Goal: Task Accomplishment & Management: Complete application form

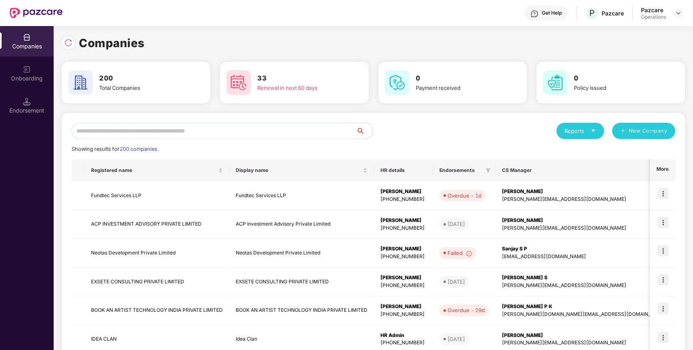
paste input "**********"
click at [157, 133] on input "**********" at bounding box center [214, 131] width 285 height 16
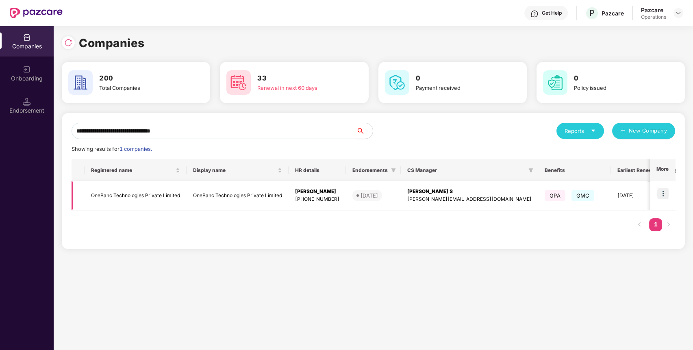
type input "**********"
click at [108, 196] on td "OneBanc Technologies Private Limited" at bounding box center [136, 195] width 102 height 29
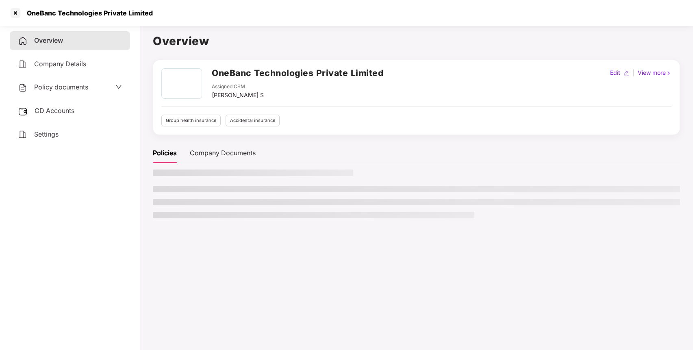
click at [78, 84] on span "Policy documents" at bounding box center [61, 87] width 54 height 8
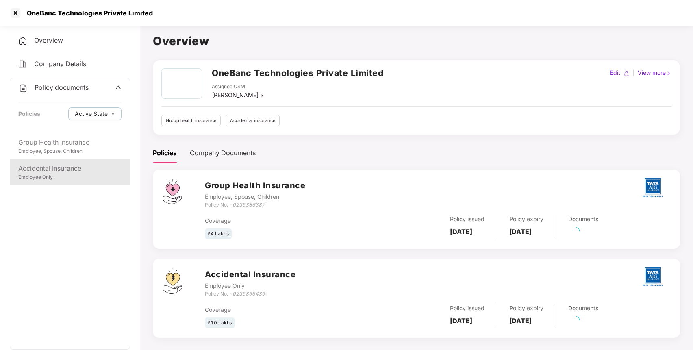
click at [72, 175] on div "Employee Only" at bounding box center [69, 178] width 103 height 8
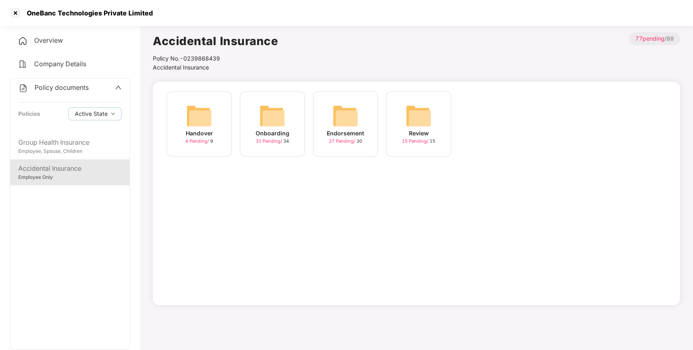
click at [359, 120] on div "Endorsement 27 Pending / 30" at bounding box center [345, 124] width 65 height 65
click at [499, 117] on img at bounding box center [492, 116] width 26 height 26
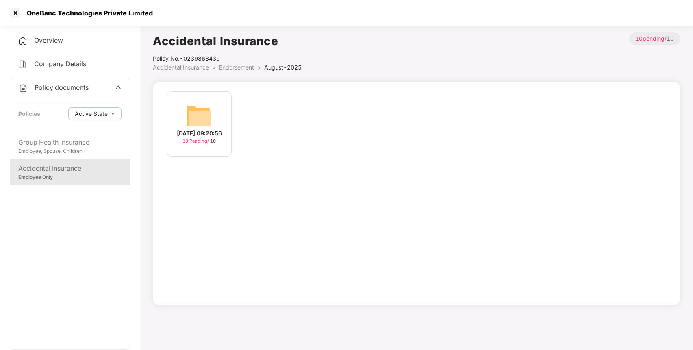
click at [215, 124] on div "[DATE] 09:20:56 10 Pending / 10" at bounding box center [199, 124] width 65 height 65
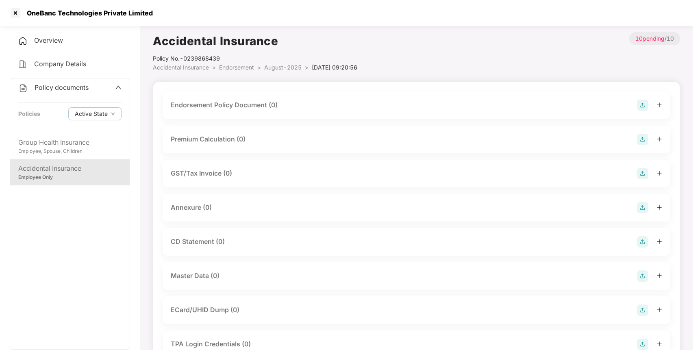
click at [641, 105] on img at bounding box center [642, 105] width 11 height 11
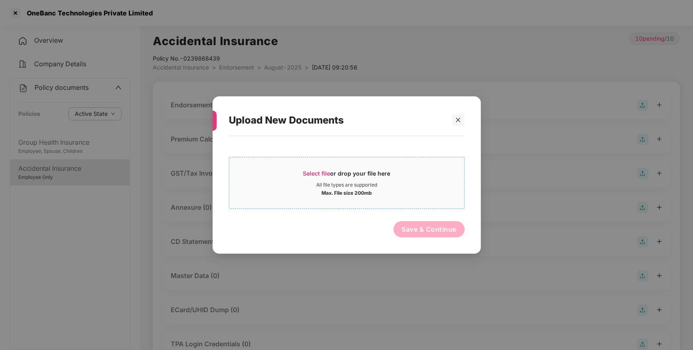
click at [368, 178] on div "Select file or drop your file here" at bounding box center [346, 176] width 87 height 12
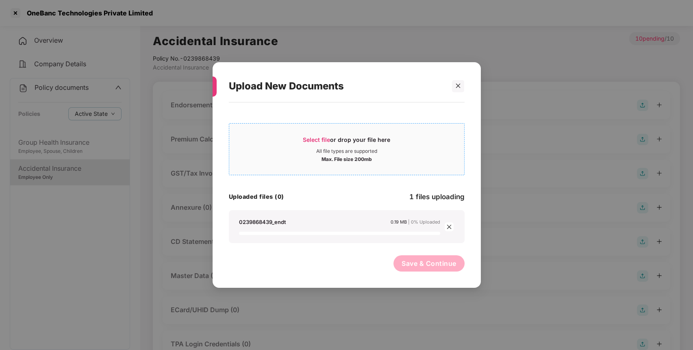
click at [383, 144] on div "Select file or drop your file here" at bounding box center [346, 142] width 87 height 12
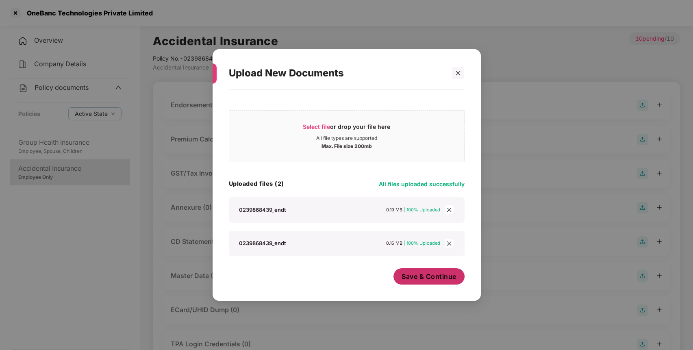
click at [438, 284] on button "Save & Continue" at bounding box center [429, 276] width 71 height 16
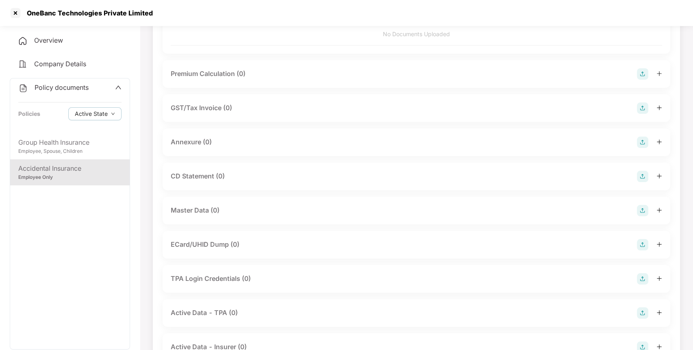
scroll to position [120, 0]
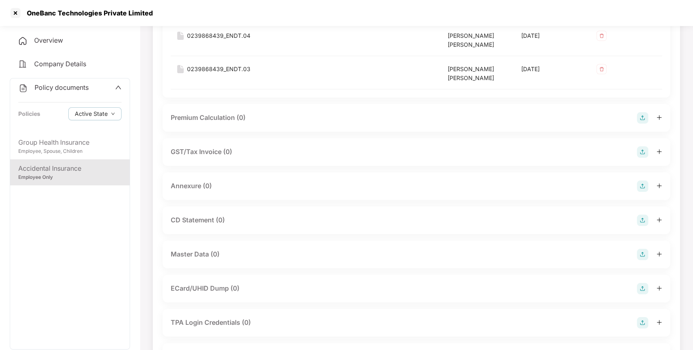
click at [641, 186] on img at bounding box center [642, 186] width 11 height 11
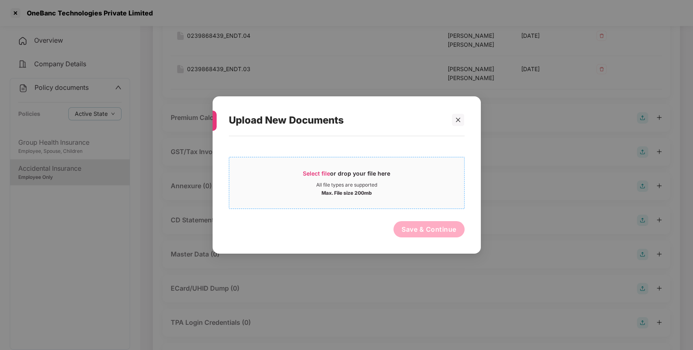
click at [357, 182] on div "All file types are supported" at bounding box center [346, 185] width 61 height 7
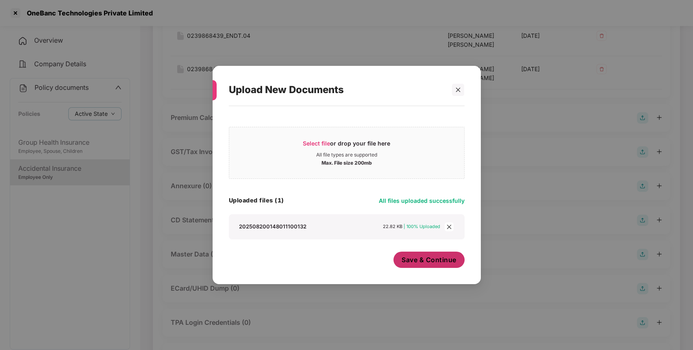
click at [428, 264] on button "Save & Continue" at bounding box center [429, 260] width 71 height 16
click at [428, 264] on div "Upload New Documents Select file or drop your file here All file types are supp…" at bounding box center [346, 175] width 693 height 350
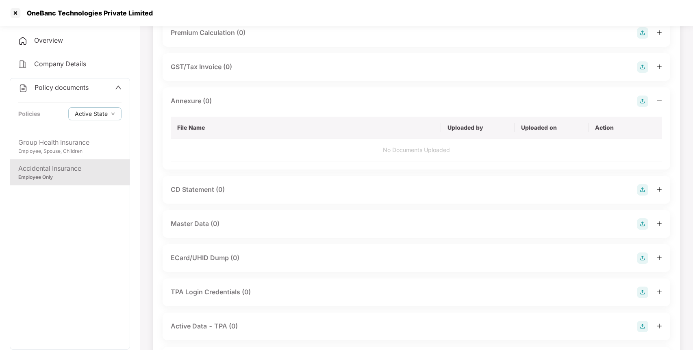
scroll to position [227, 0]
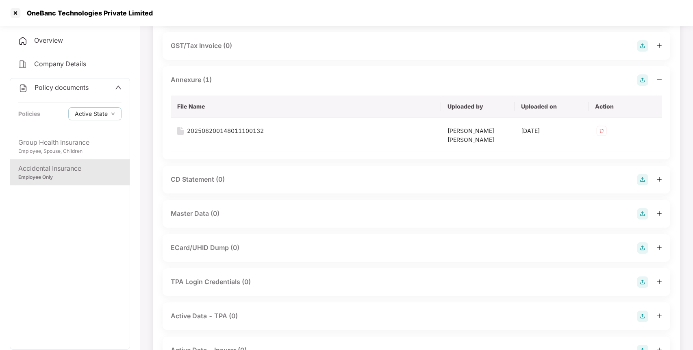
click at [641, 216] on img at bounding box center [642, 213] width 11 height 11
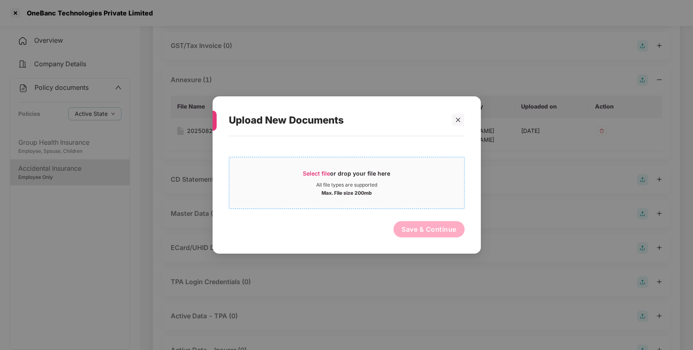
click at [373, 205] on div "Select file or drop your file here All file types are supported Max. File size …" at bounding box center [347, 183] width 236 height 52
click at [399, 159] on div "Select file or drop your file here All file types are supported Max. File size …" at bounding box center [347, 183] width 236 height 52
click at [383, 180] on div "Select file or drop your file here" at bounding box center [346, 176] width 87 height 12
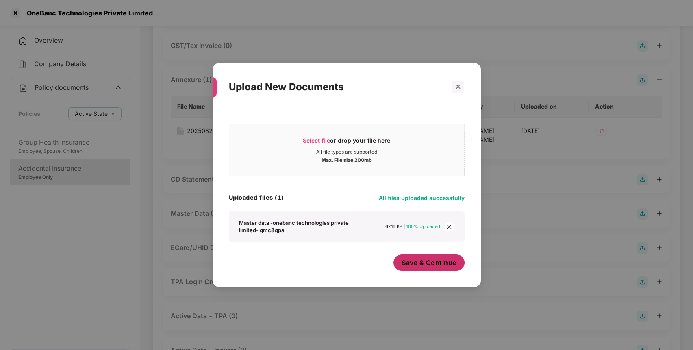
click at [420, 266] on span "Save & Continue" at bounding box center [429, 262] width 55 height 9
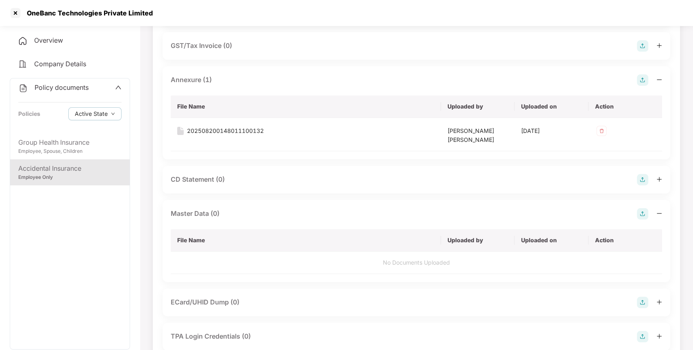
click at [39, 86] on span "Policy documents" at bounding box center [62, 87] width 54 height 8
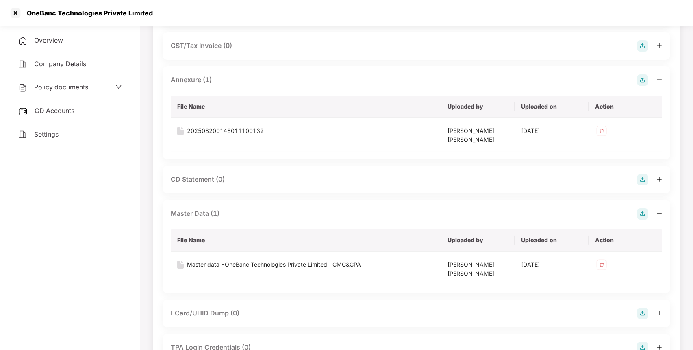
click at [64, 114] on div "CD Accounts" at bounding box center [70, 111] width 120 height 19
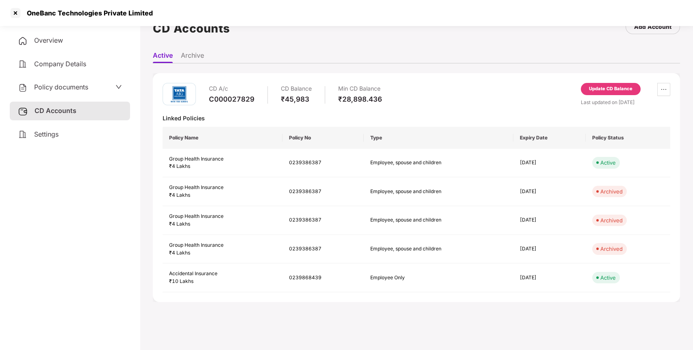
click at [619, 85] on div "Update CD Balance" at bounding box center [611, 89] width 60 height 12
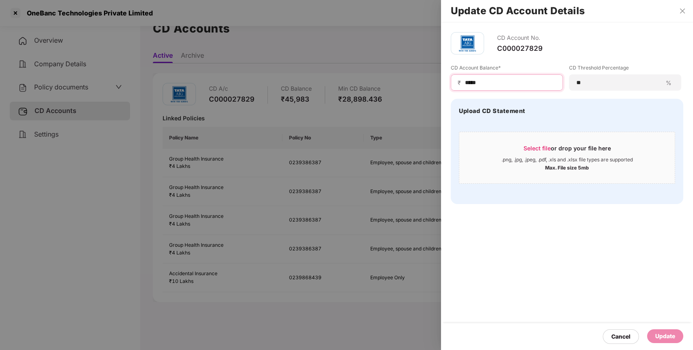
click at [525, 84] on input "*****" at bounding box center [510, 82] width 92 height 9
type input "*"
type input "*****"
click at [656, 332] on div "Update" at bounding box center [666, 336] width 20 height 9
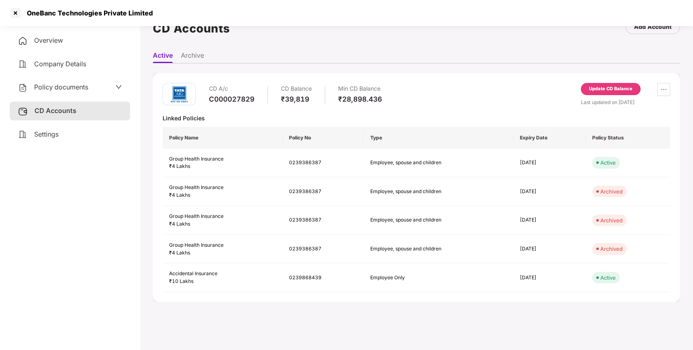
click at [96, 83] on div "Policy documents" at bounding box center [70, 87] width 104 height 11
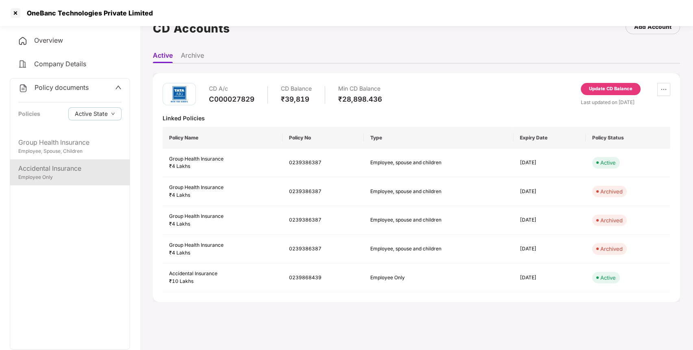
click at [74, 172] on div "Accidental Insurance" at bounding box center [69, 168] width 103 height 10
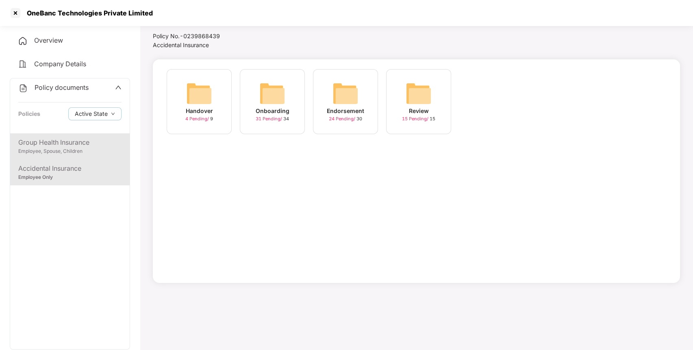
click at [84, 146] on div "Group Health Insurance" at bounding box center [69, 142] width 103 height 10
click at [347, 110] on div "Endorsement" at bounding box center [345, 111] width 37 height 9
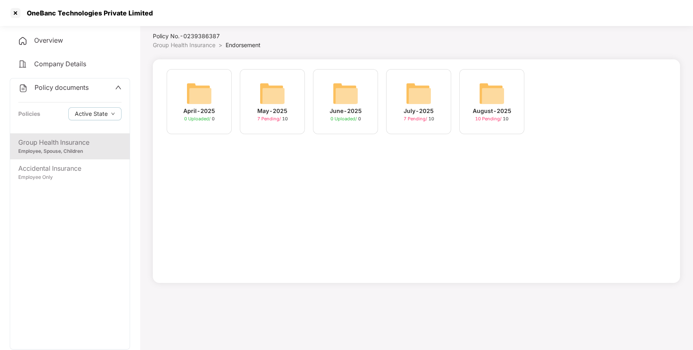
click at [477, 102] on div "August-2025 10 Pending / 10" at bounding box center [492, 101] width 65 height 65
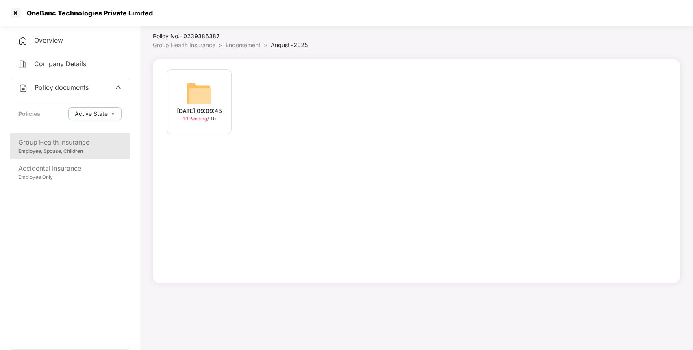
click at [208, 95] on img at bounding box center [199, 94] width 26 height 26
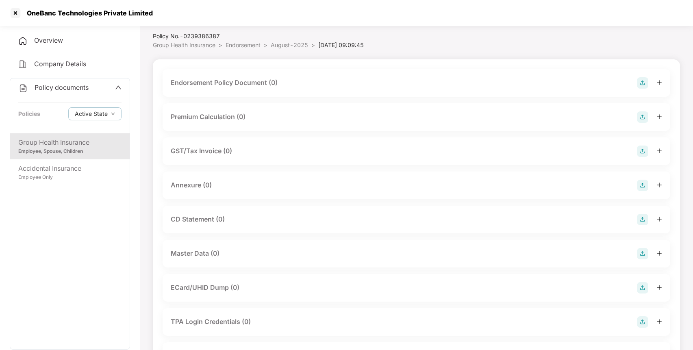
click at [644, 256] on img at bounding box center [642, 253] width 11 height 11
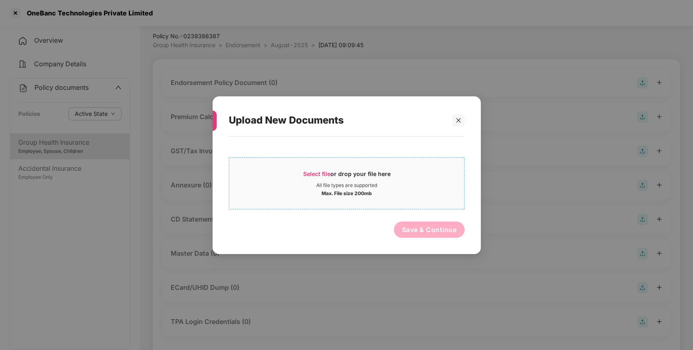
click at [366, 166] on span "Select file or drop your file here All file types are supported Max. File size …" at bounding box center [346, 182] width 235 height 39
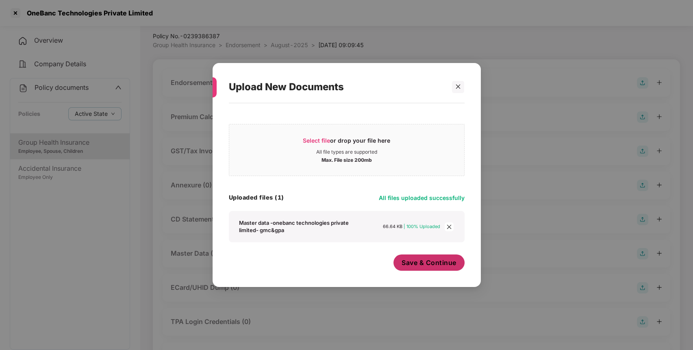
click at [429, 266] on span "Save & Continue" at bounding box center [429, 262] width 55 height 9
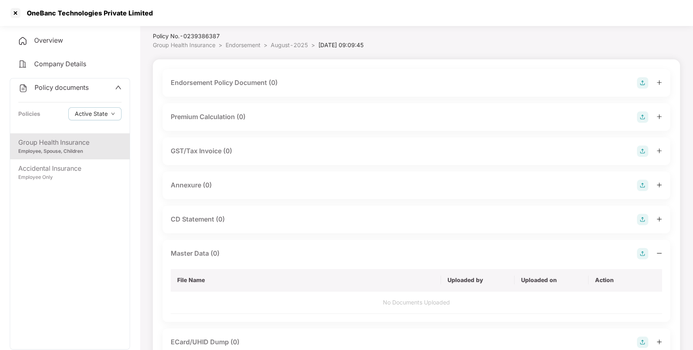
click at [638, 85] on img at bounding box center [642, 82] width 11 height 11
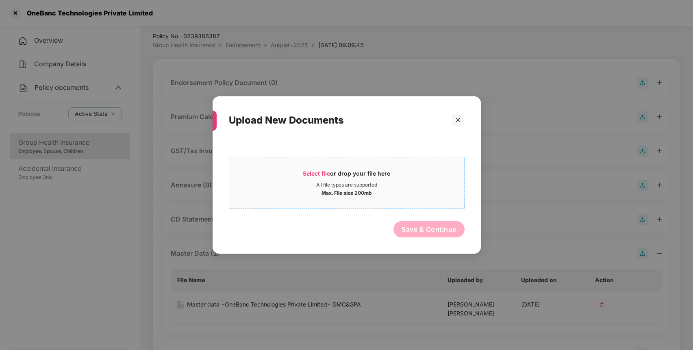
click at [368, 202] on span "Select file or drop your file here All file types are supported Max. File size …" at bounding box center [346, 182] width 235 height 39
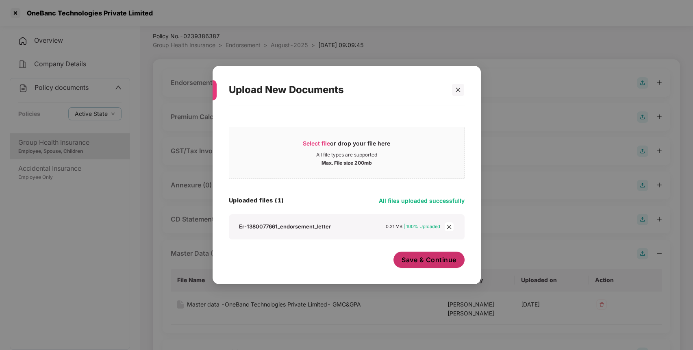
click at [413, 266] on button "Save & Continue" at bounding box center [429, 260] width 71 height 16
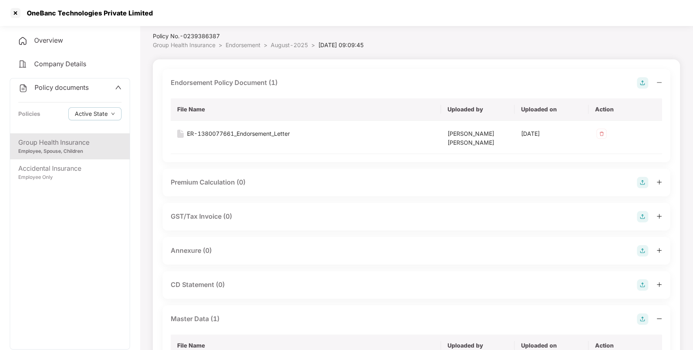
click at [646, 250] on img at bounding box center [642, 250] width 11 height 11
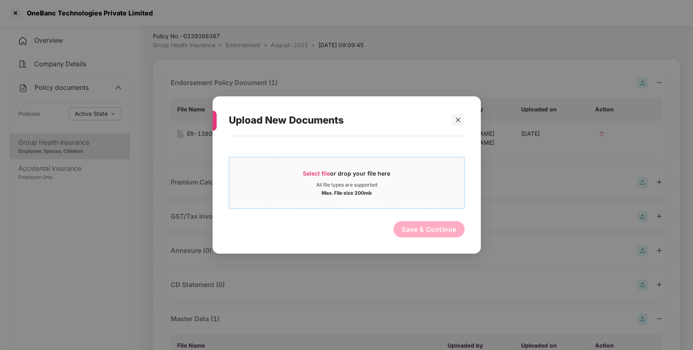
click at [292, 196] on span "Select file or drop your file here All file types are supported Max. File size …" at bounding box center [346, 182] width 235 height 39
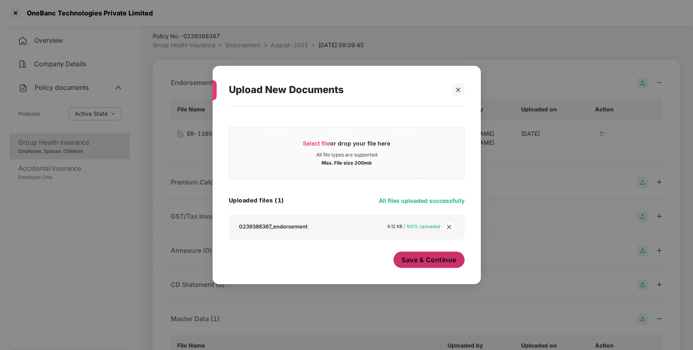
click at [420, 261] on span "Save & Continue" at bounding box center [429, 259] width 55 height 9
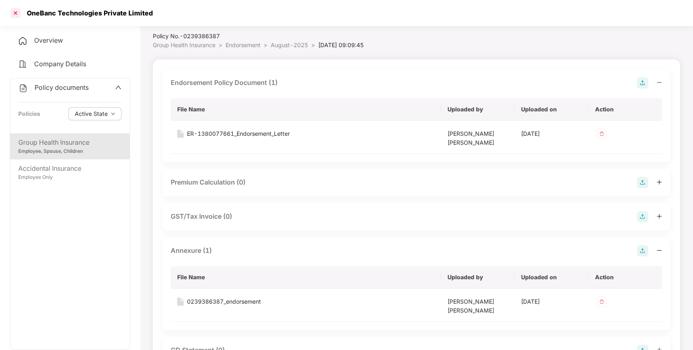
click at [13, 13] on div at bounding box center [15, 13] width 13 height 13
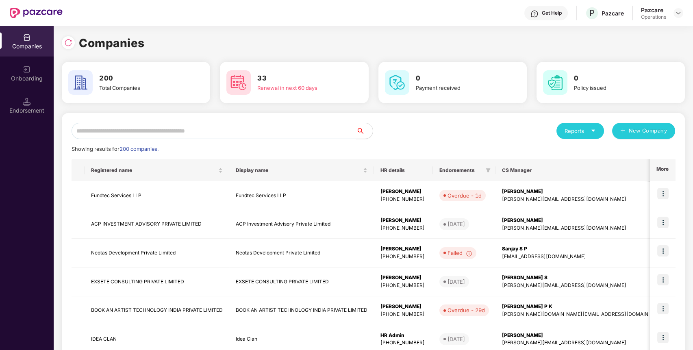
click at [226, 133] on input "text" at bounding box center [214, 131] width 285 height 16
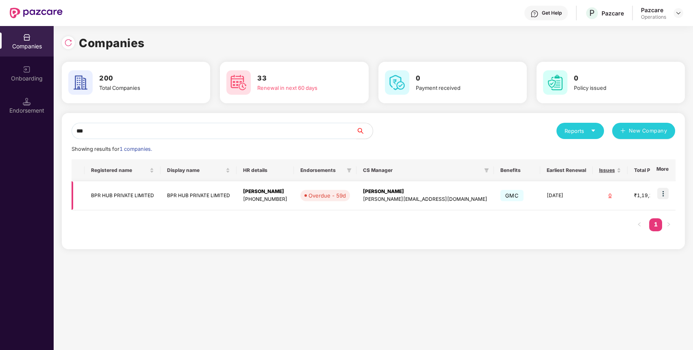
type input "***"
click at [664, 192] on img at bounding box center [663, 193] width 11 height 11
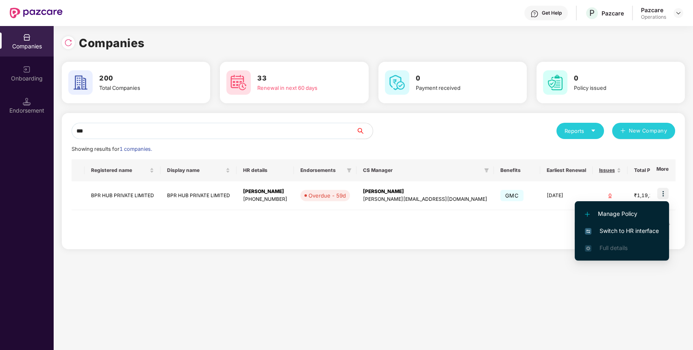
click at [623, 228] on span "Switch to HR interface" at bounding box center [622, 231] width 74 height 9
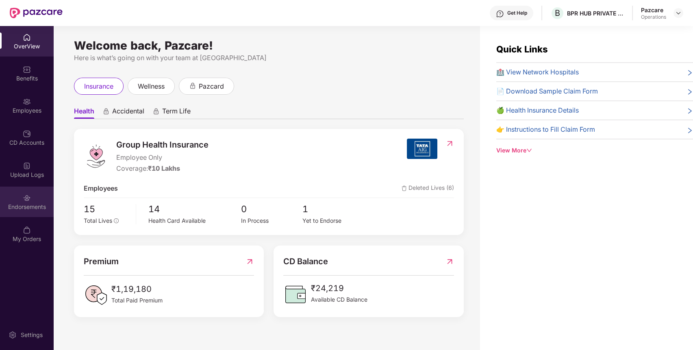
click at [23, 207] on div "Endorsements" at bounding box center [27, 207] width 54 height 8
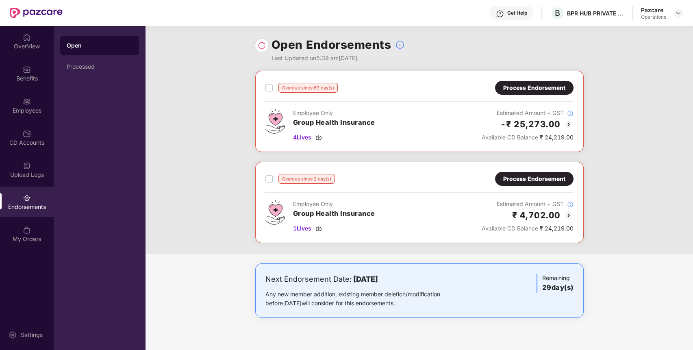
click at [269, 92] on label at bounding box center [269, 88] width 7 height 10
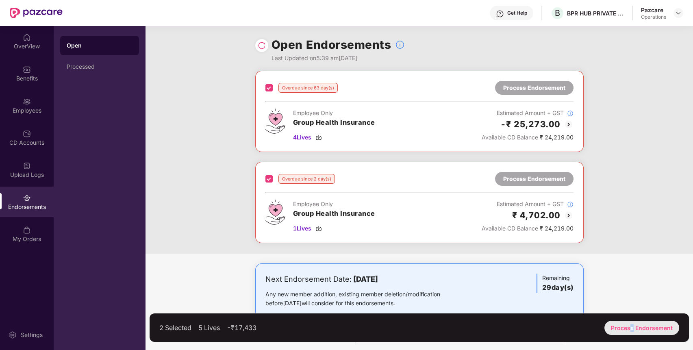
click at [634, 328] on div "Process Endorsement" at bounding box center [642, 328] width 75 height 14
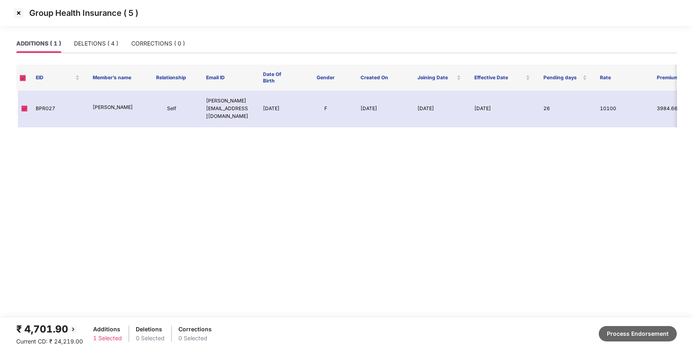
click at [608, 329] on button "Process Endorsement" at bounding box center [638, 333] width 78 height 15
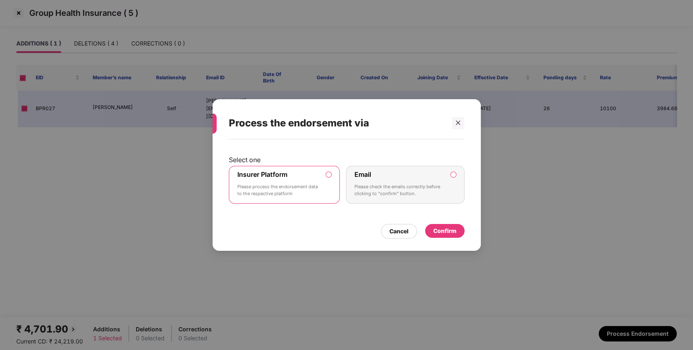
click at [454, 232] on div "Confirm" at bounding box center [445, 231] width 23 height 9
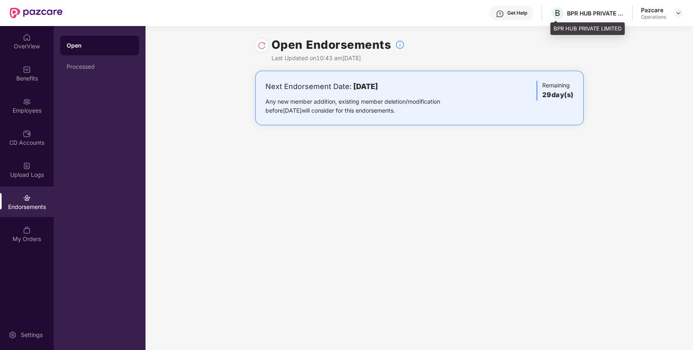
click at [575, 13] on div "BPR HUB PRIVATE LIMITED" at bounding box center [595, 13] width 57 height 8
copy div "BPR"
click at [575, 13] on div "BPR HUB PRIVATE LIMITED" at bounding box center [595, 13] width 57 height 8
click at [680, 13] on img at bounding box center [678, 13] width 7 height 7
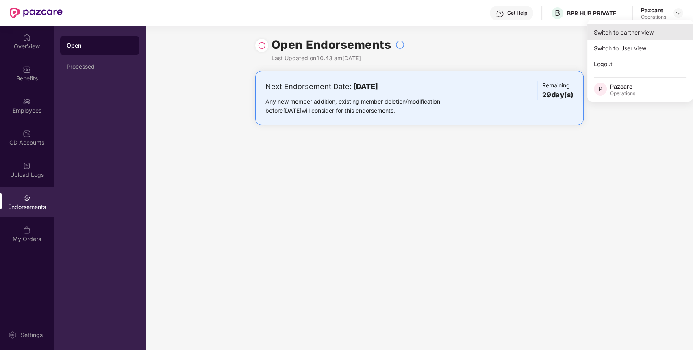
click at [657, 25] on div "Switch to partner view" at bounding box center [641, 32] width 106 height 16
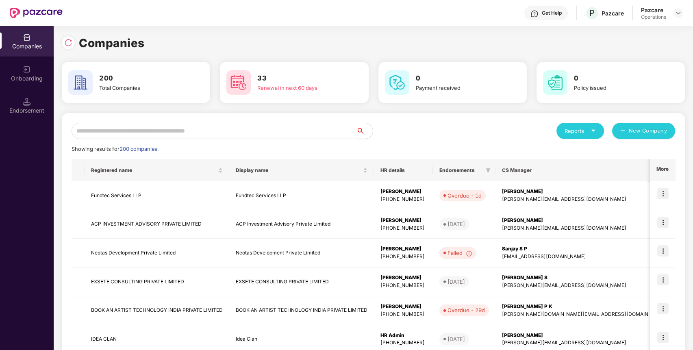
click at [246, 133] on input "text" at bounding box center [214, 131] width 285 height 16
paste input "***"
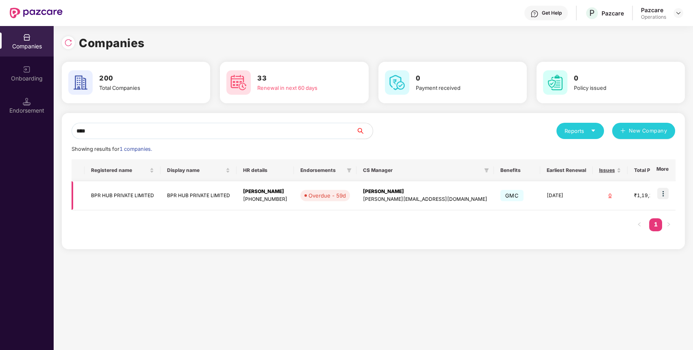
type input "***"
click at [121, 188] on td "BPR HUB PRIVATE LIMITED" at bounding box center [123, 195] width 76 height 29
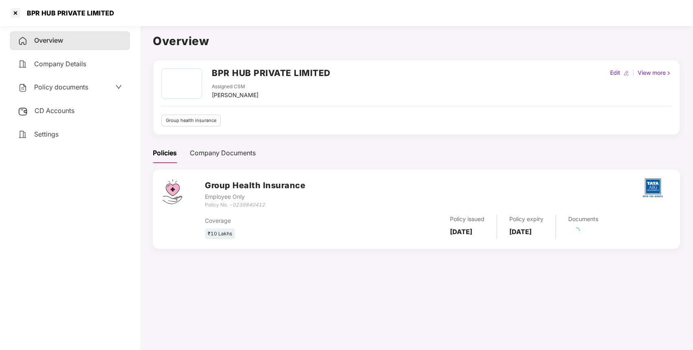
drag, startPoint x: 87, startPoint y: 84, endPoint x: 88, endPoint y: 94, distance: 10.2
click at [87, 84] on span "Policy documents" at bounding box center [61, 87] width 54 height 8
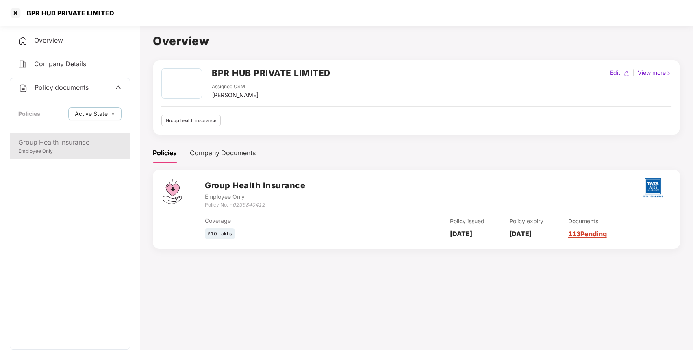
click at [93, 135] on div "Group Health Insurance Employee Only" at bounding box center [70, 146] width 120 height 26
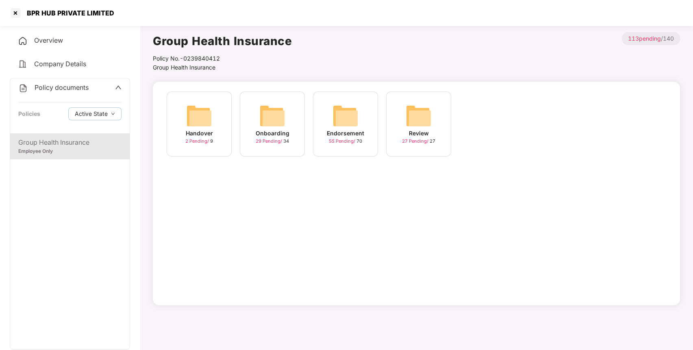
click at [354, 118] on img at bounding box center [346, 116] width 26 height 26
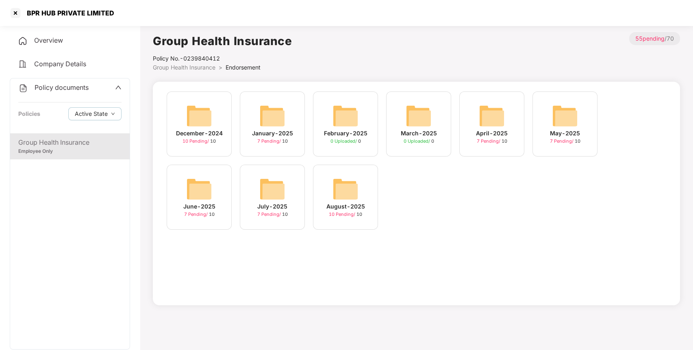
click at [360, 194] on div "August-2025 10 Pending / 10" at bounding box center [345, 197] width 65 height 65
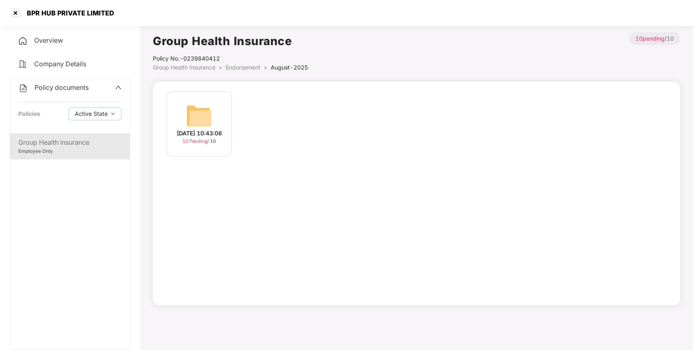
click at [196, 114] on img at bounding box center [199, 116] width 26 height 26
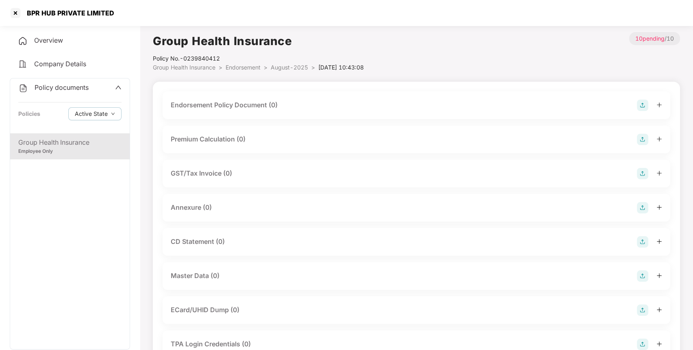
click at [638, 104] on img at bounding box center [642, 105] width 11 height 11
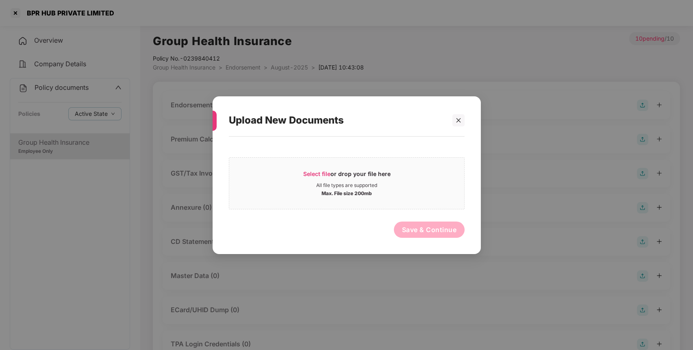
click at [376, 156] on div "Select file or drop your file here All file types are supported Max. File size …" at bounding box center [347, 181] width 236 height 56
click at [356, 192] on div "Max. File size 200mb" at bounding box center [347, 192] width 50 height 8
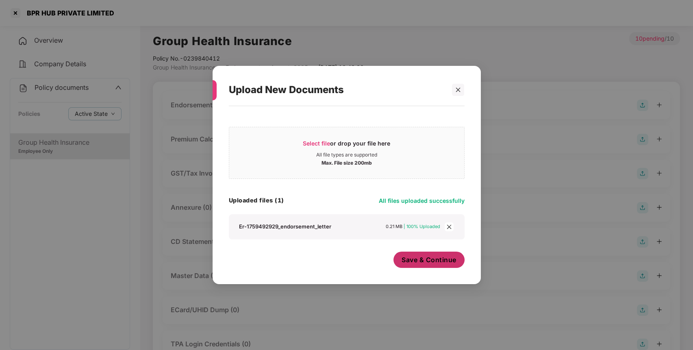
click at [434, 259] on span "Save & Continue" at bounding box center [429, 259] width 55 height 9
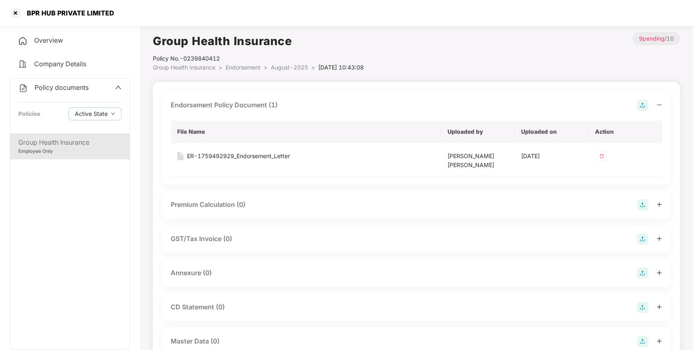
click at [642, 274] on img at bounding box center [642, 273] width 11 height 11
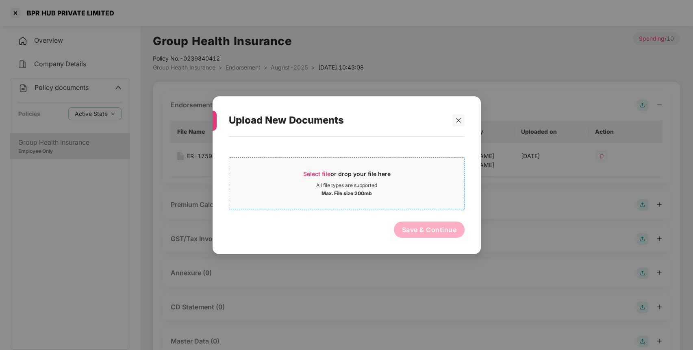
click at [363, 208] on div "Select file or drop your file here All file types are supported Max. File size …" at bounding box center [347, 183] width 236 height 52
click at [368, 195] on div "Max. File size 200mb" at bounding box center [347, 192] width 50 height 8
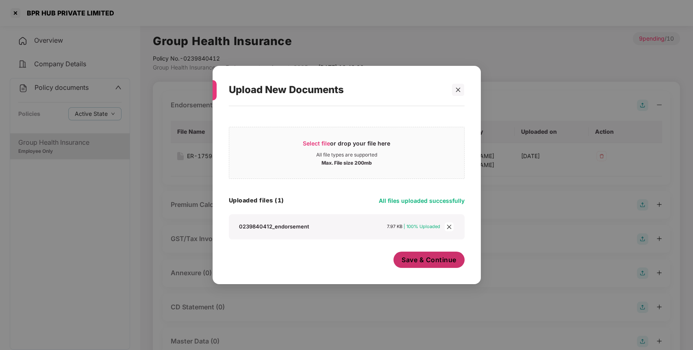
click at [430, 264] on span "Save & Continue" at bounding box center [429, 259] width 55 height 9
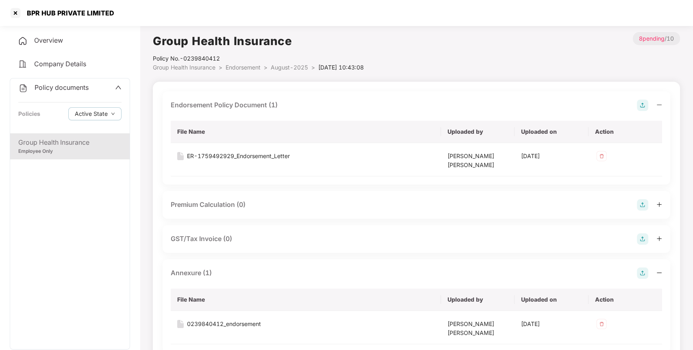
scroll to position [167, 0]
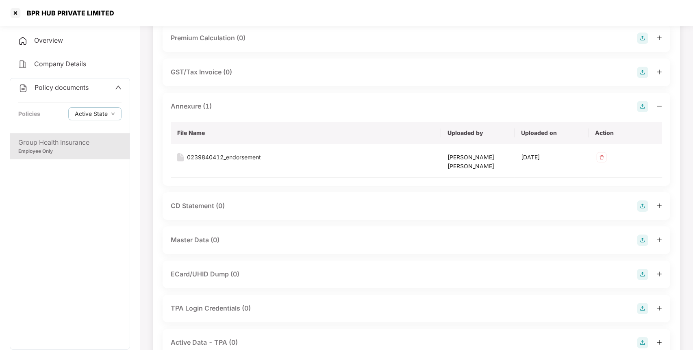
click at [644, 243] on img at bounding box center [642, 240] width 11 height 11
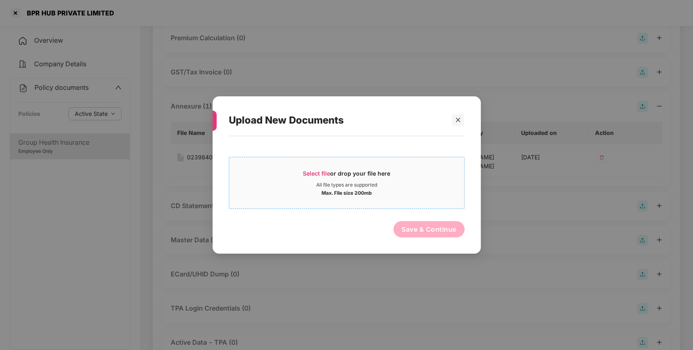
click at [403, 178] on div "Select file or drop your file here" at bounding box center [346, 176] width 235 height 12
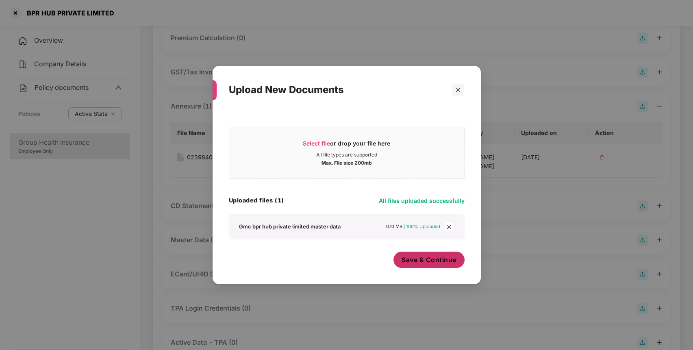
click at [440, 264] on span "Save & Continue" at bounding box center [429, 259] width 55 height 9
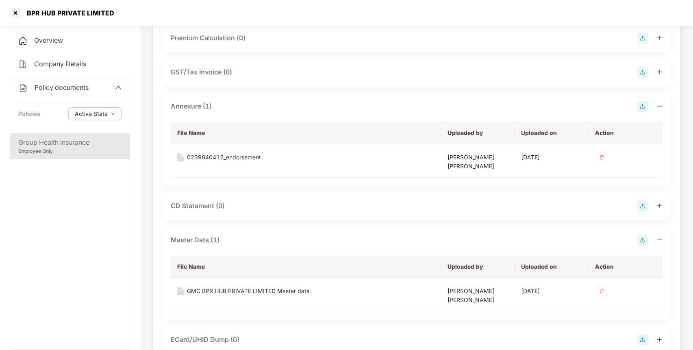
click at [59, 85] on span "Policy documents" at bounding box center [62, 87] width 54 height 8
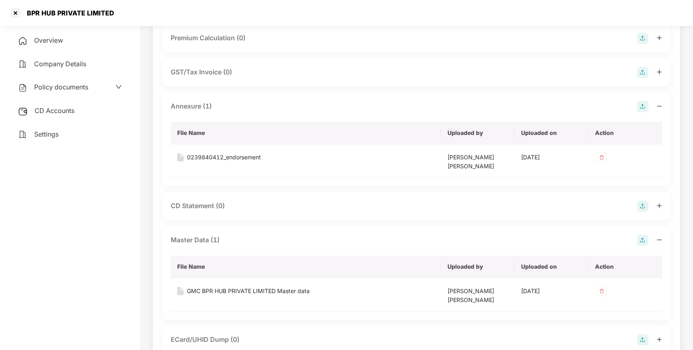
click at [62, 110] on span "CD Accounts" at bounding box center [55, 111] width 40 height 8
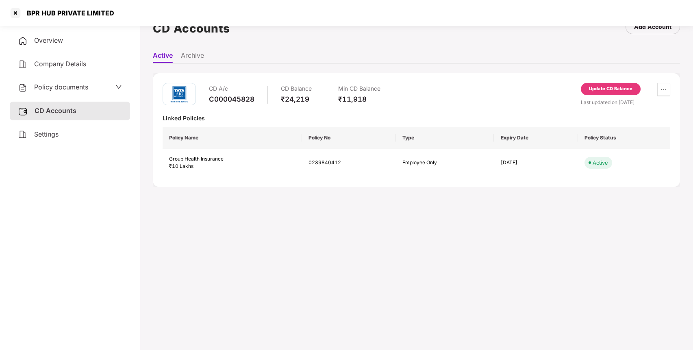
click at [617, 88] on div "Update CD Balance" at bounding box center [611, 88] width 44 height 7
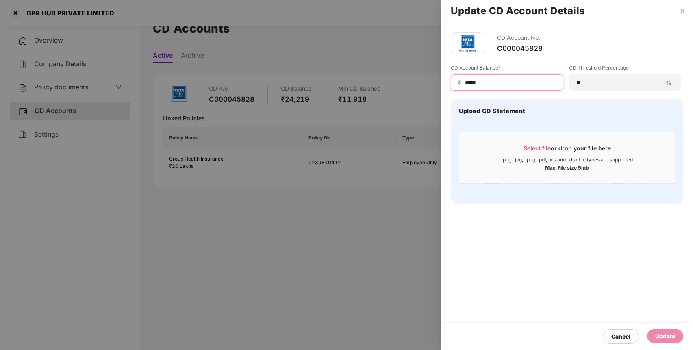
click at [499, 80] on input "*****" at bounding box center [510, 82] width 92 height 9
type input "*"
type input "*****"
click at [660, 342] on div "Update" at bounding box center [665, 336] width 36 height 14
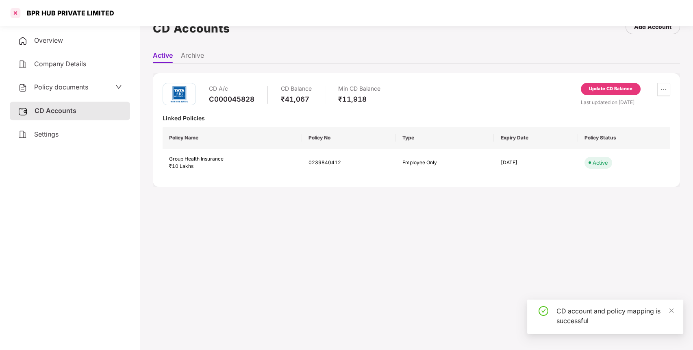
click at [19, 14] on div at bounding box center [15, 13] width 13 height 13
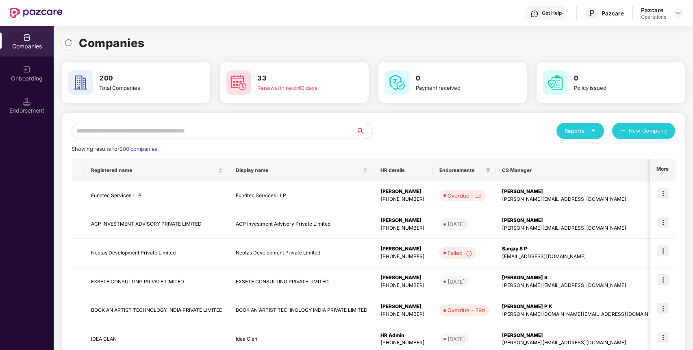
paste input "**********"
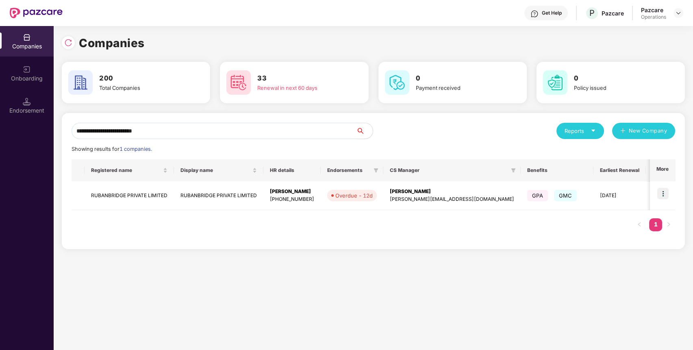
click at [286, 130] on input "**********" at bounding box center [214, 131] width 285 height 16
type input "**********"
click at [148, 189] on td "RUBANBRIDGE PRIVATE LIMITED" at bounding box center [129, 195] width 89 height 29
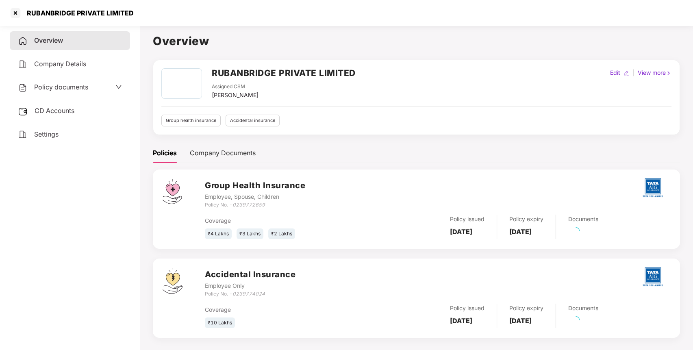
click at [75, 85] on span "Policy documents" at bounding box center [61, 87] width 54 height 8
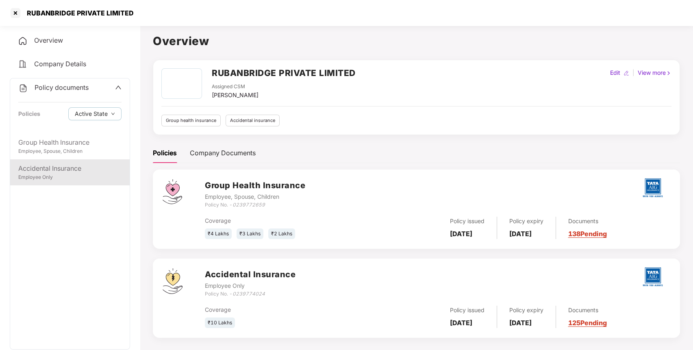
click at [80, 174] on div "Employee Only" at bounding box center [69, 178] width 103 height 8
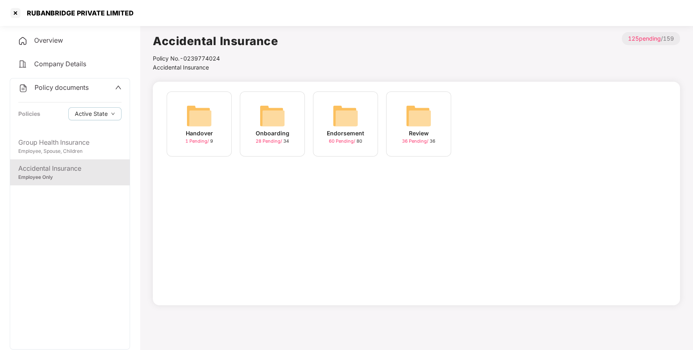
click at [358, 118] on div "Endorsement 60 Pending / 80" at bounding box center [345, 124] width 65 height 65
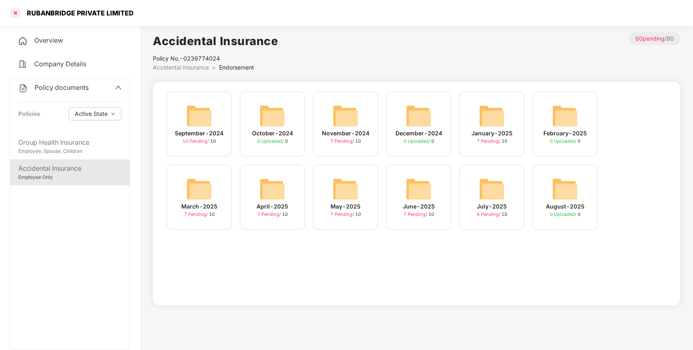
click at [16, 14] on div at bounding box center [15, 13] width 13 height 13
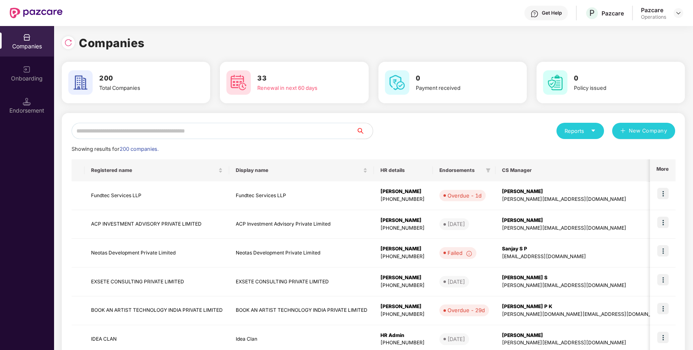
click at [123, 138] on input "text" at bounding box center [214, 131] width 285 height 16
paste input "**********"
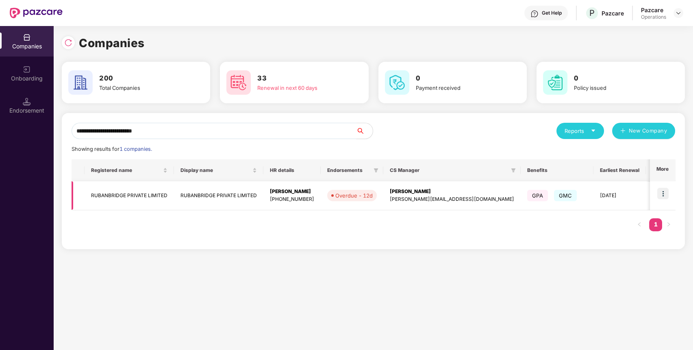
type input "**********"
click at [668, 197] on img at bounding box center [663, 193] width 11 height 11
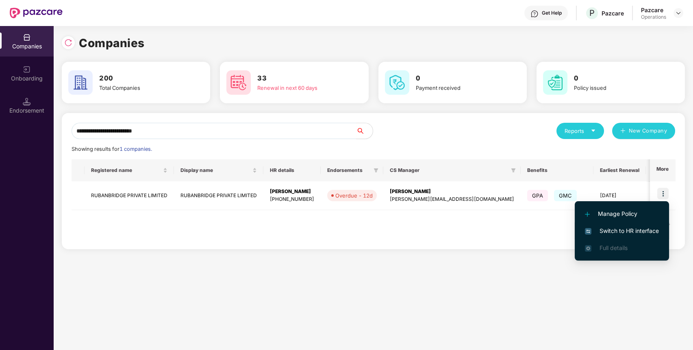
click at [632, 233] on span "Switch to HR interface" at bounding box center [622, 231] width 74 height 9
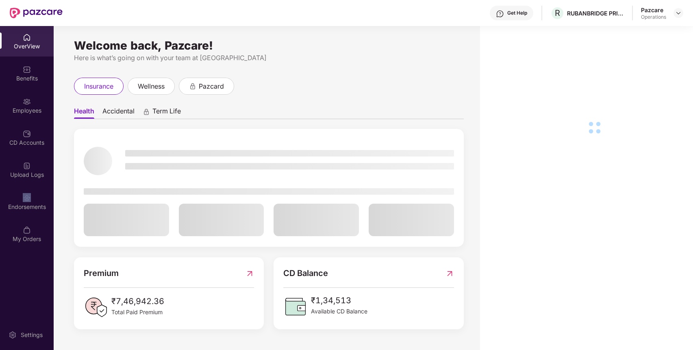
click at [37, 194] on div "Endorsements" at bounding box center [27, 202] width 54 height 31
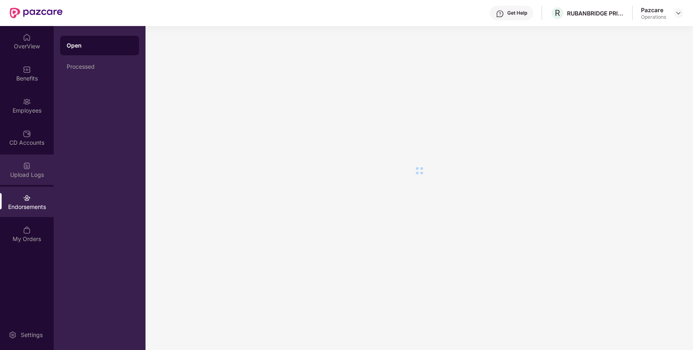
click at [37, 167] on div "Upload Logs" at bounding box center [27, 170] width 54 height 31
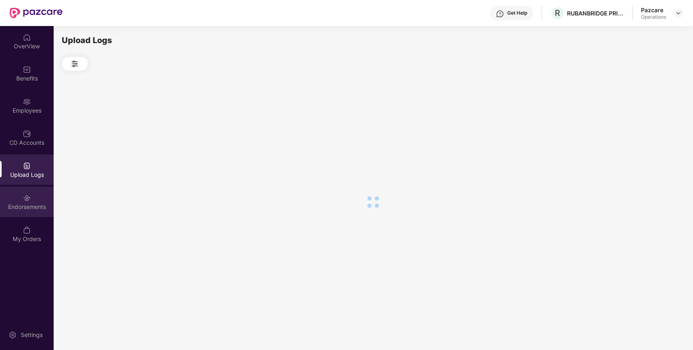
click at [35, 201] on div "Endorsements" at bounding box center [27, 202] width 54 height 31
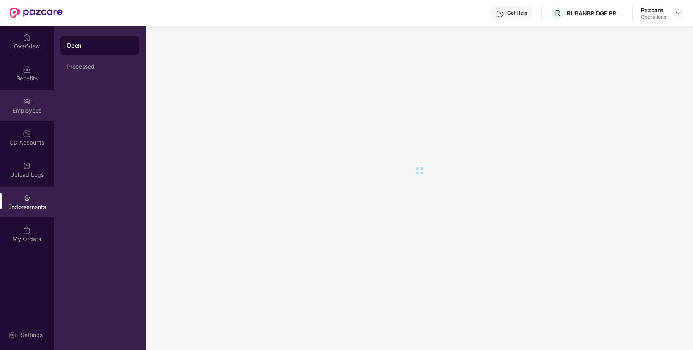
click at [39, 102] on div "Employees" at bounding box center [27, 105] width 54 height 31
